Goal: Navigation & Orientation: Find specific page/section

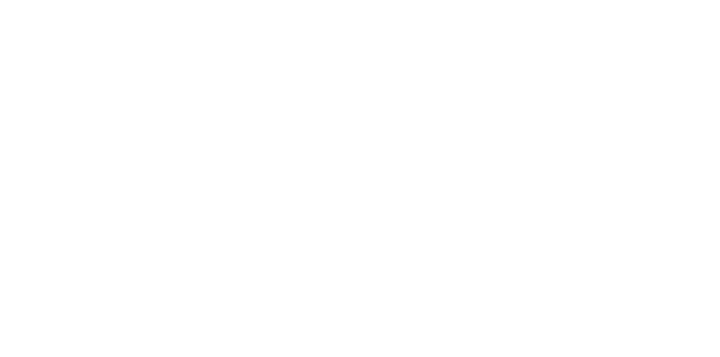
scroll to position [605, 0]
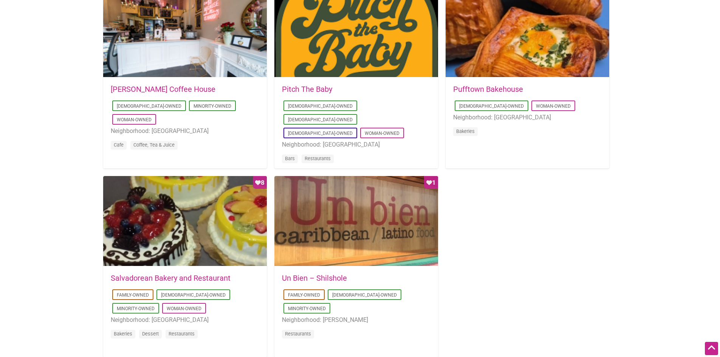
click at [336, 278] on link "Un Bien – Shilshole" at bounding box center [314, 278] width 65 height 9
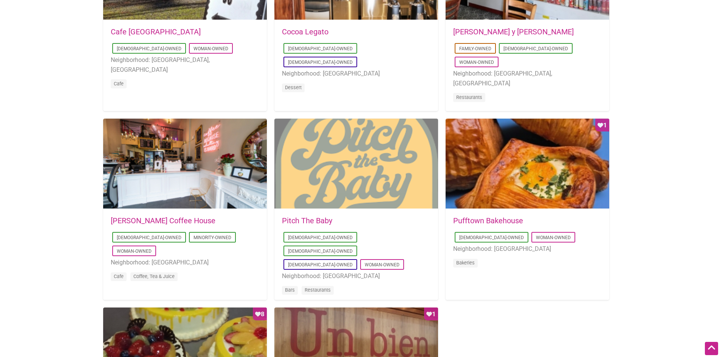
scroll to position [340, 0]
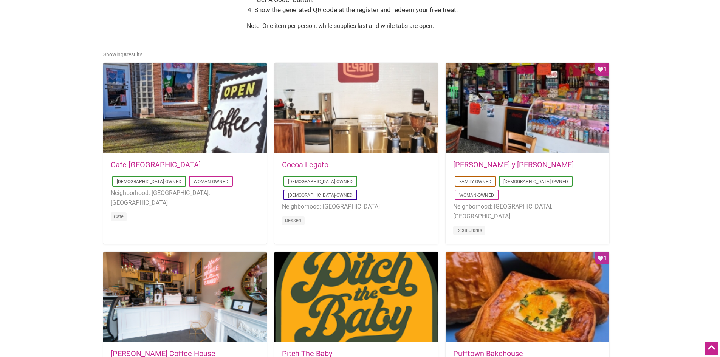
drag, startPoint x: 331, startPoint y: 164, endPoint x: 320, endPoint y: 162, distance: 10.7
click at [329, 163] on h5 "Cocoa Legato" at bounding box center [356, 165] width 148 height 8
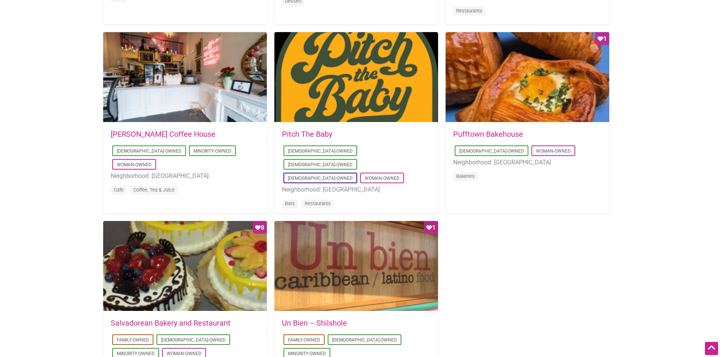
scroll to position [567, 0]
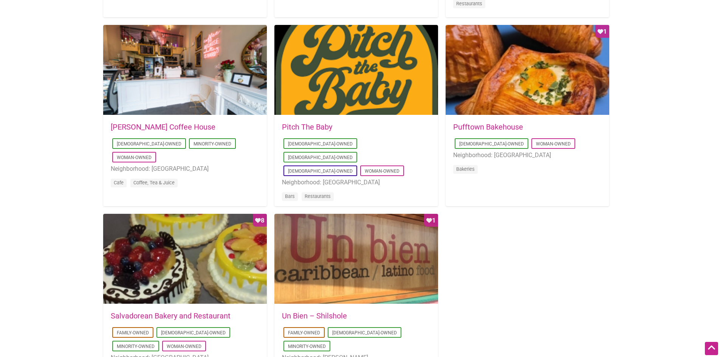
click at [303, 127] on link "Pitch The Baby" at bounding box center [307, 126] width 50 height 9
click at [146, 125] on link "Leon Coffee House" at bounding box center [163, 126] width 105 height 9
click at [499, 125] on link "Pufftown Bakehouse" at bounding box center [488, 126] width 70 height 9
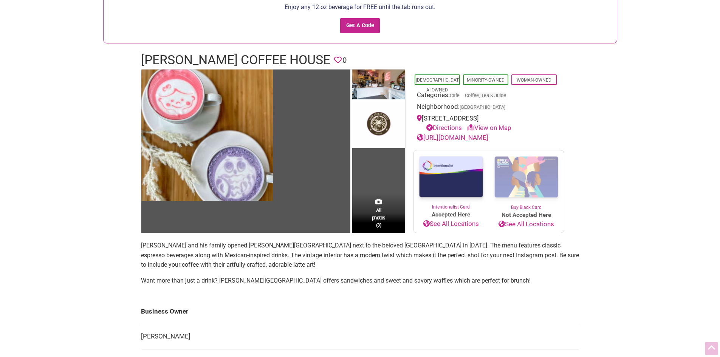
scroll to position [76, 0]
